Goal: Find specific page/section: Find specific page/section

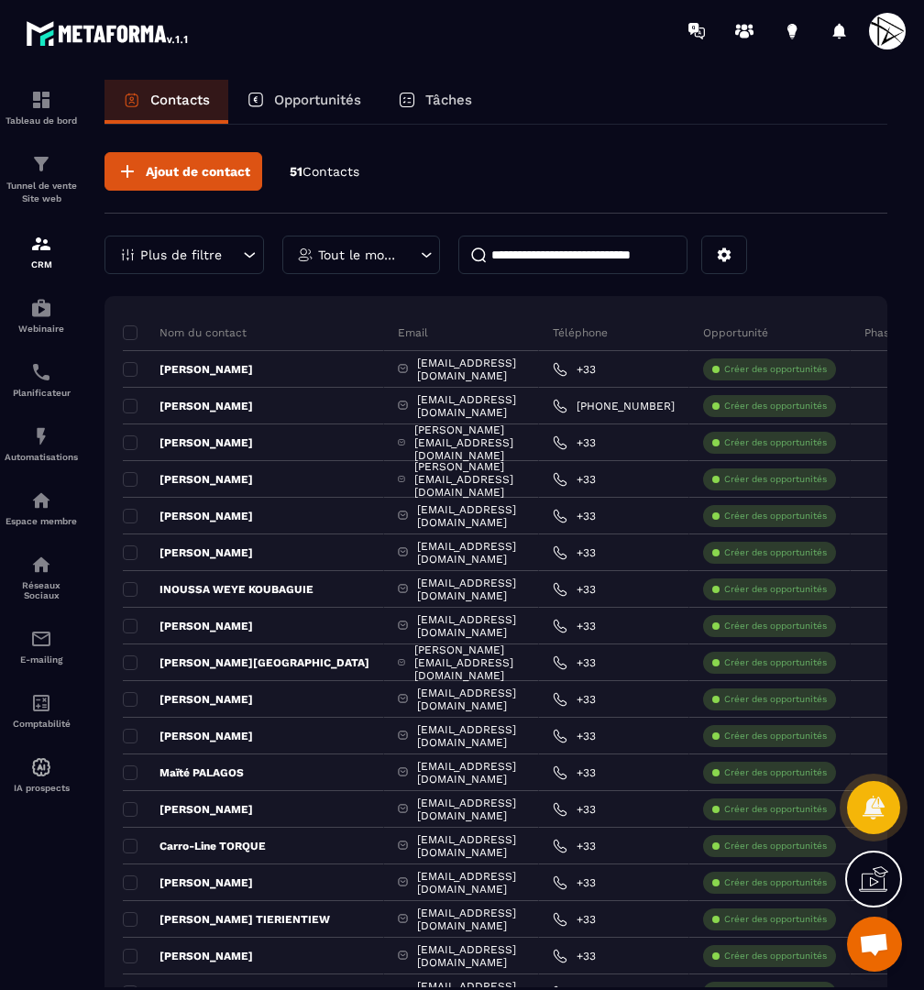
click at [564, 246] on input at bounding box center [573, 255] width 229 height 39
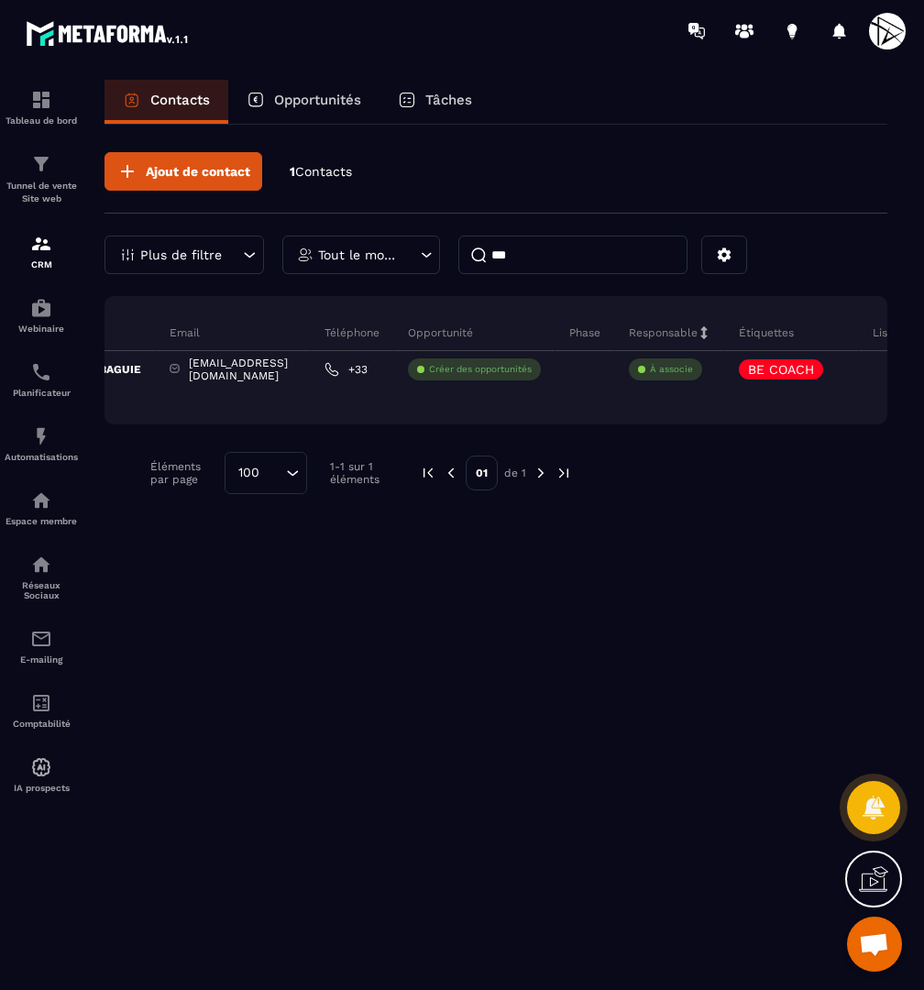
scroll to position [0, 359]
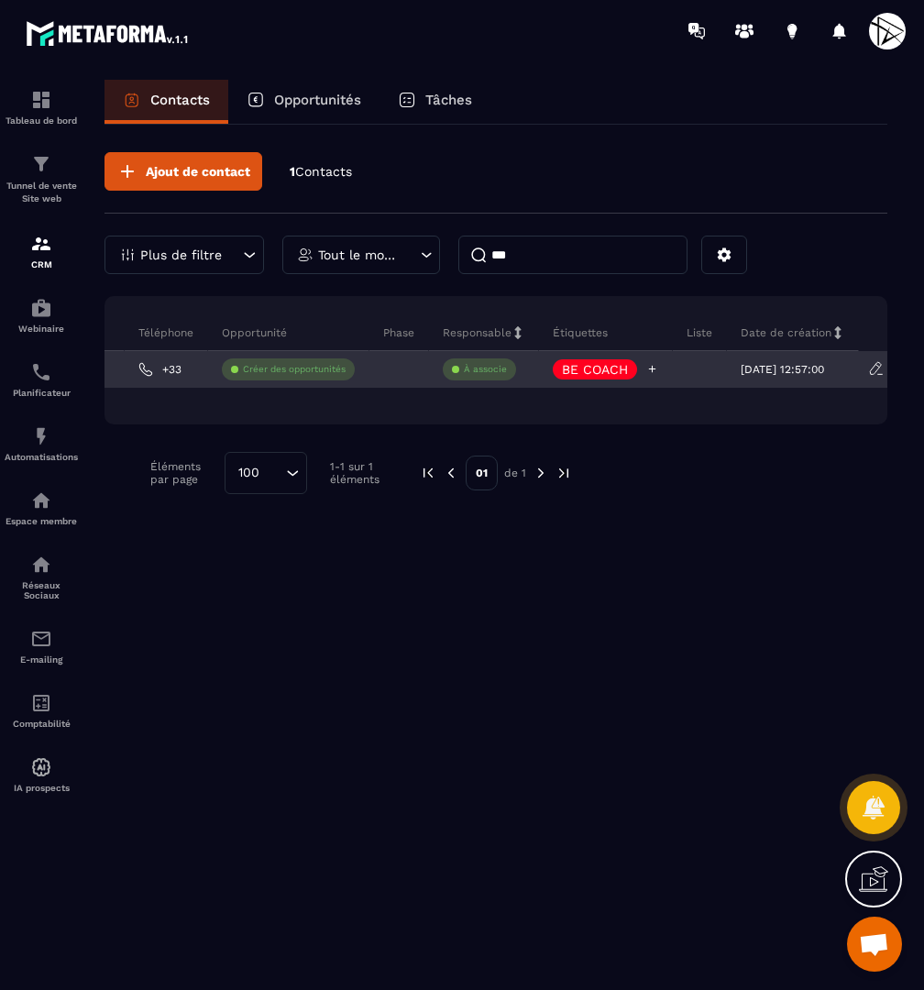
type input "***"
click at [625, 367] on p "BE COACH" at bounding box center [595, 369] width 66 height 13
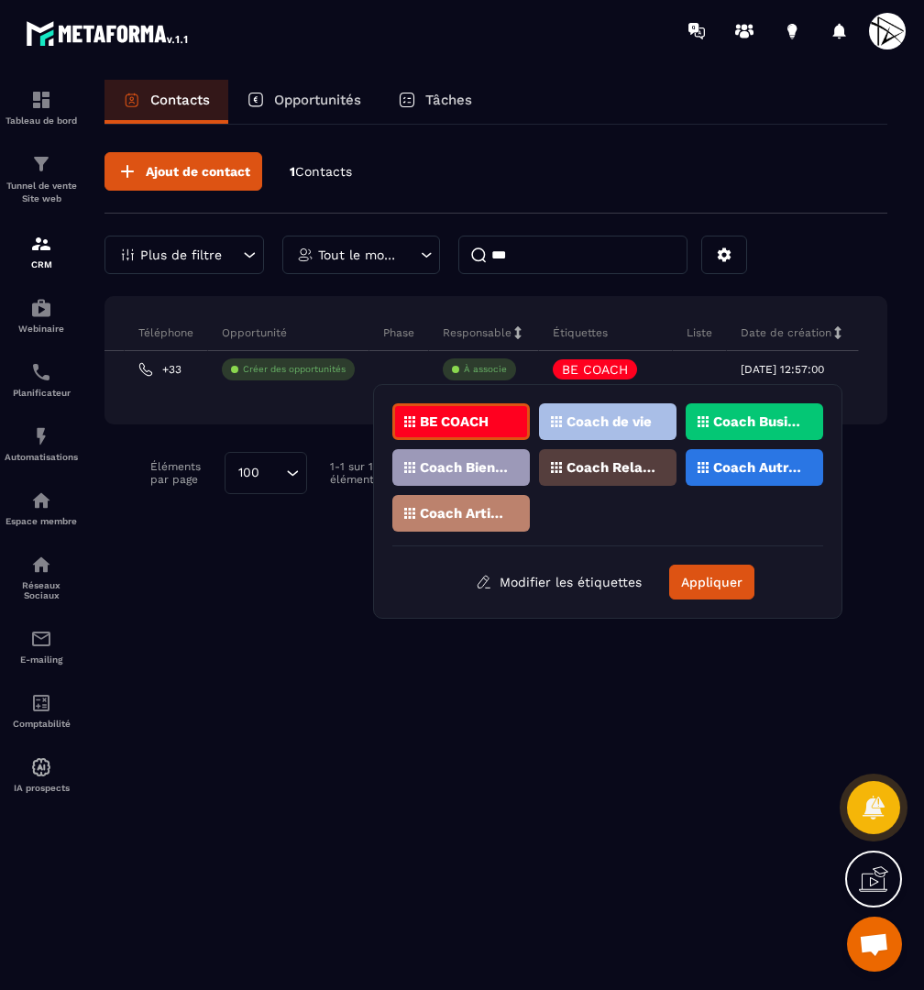
click at [754, 414] on div "Coach Business" at bounding box center [755, 422] width 138 height 37
click at [654, 416] on div "Coach de vie" at bounding box center [608, 422] width 138 height 37
click at [603, 466] on p "Coach Relations" at bounding box center [611, 467] width 89 height 13
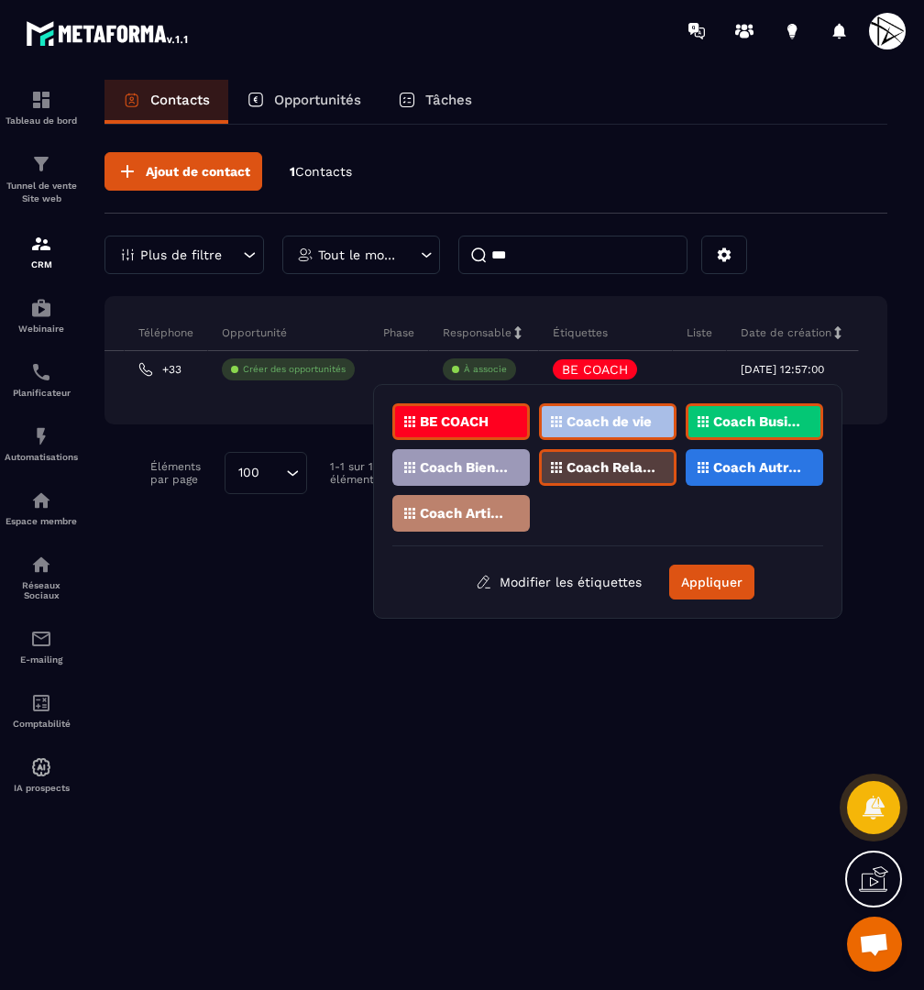
click at [513, 454] on div "Coach Bien-être / Santé" at bounding box center [461, 467] width 138 height 37
click at [713, 572] on button "Appliquer" at bounding box center [711, 582] width 85 height 35
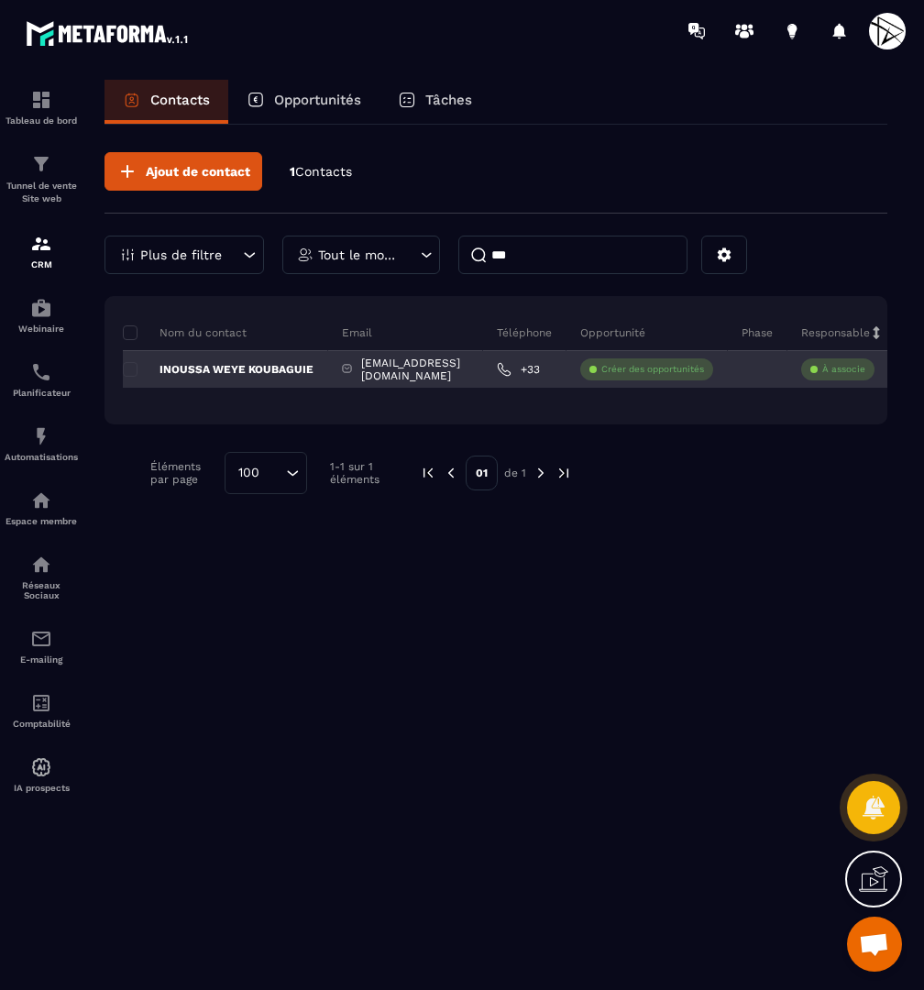
scroll to position [0, 0]
click at [263, 365] on p "INOUSSA WEYE KOUBAGUIE" at bounding box center [218, 369] width 191 height 15
